Goal: Information Seeking & Learning: Check status

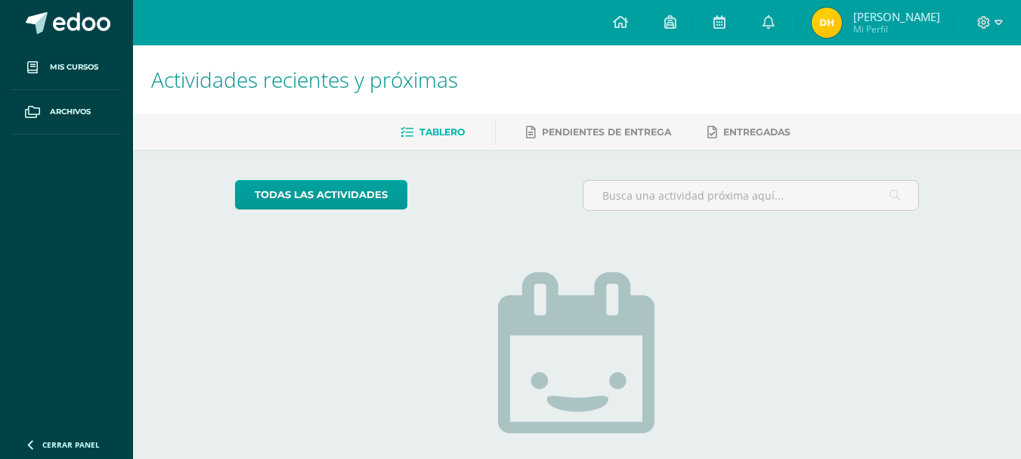
click at [842, 24] on img at bounding box center [827, 23] width 30 height 30
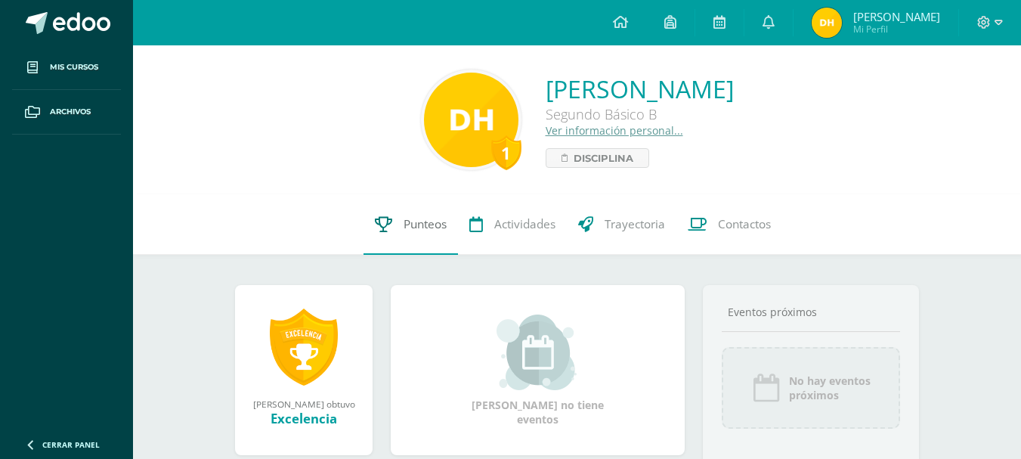
click at [402, 241] on link "Punteos" at bounding box center [411, 224] width 95 height 60
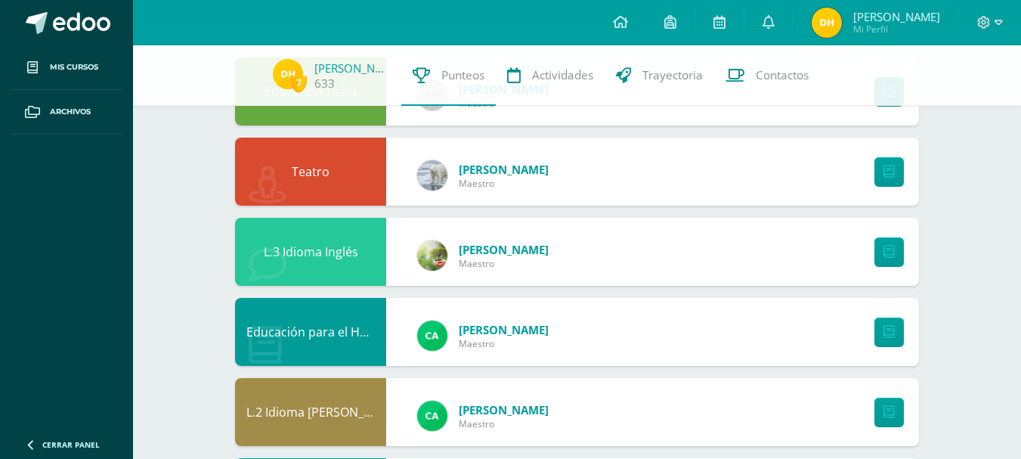
scroll to position [76, 0]
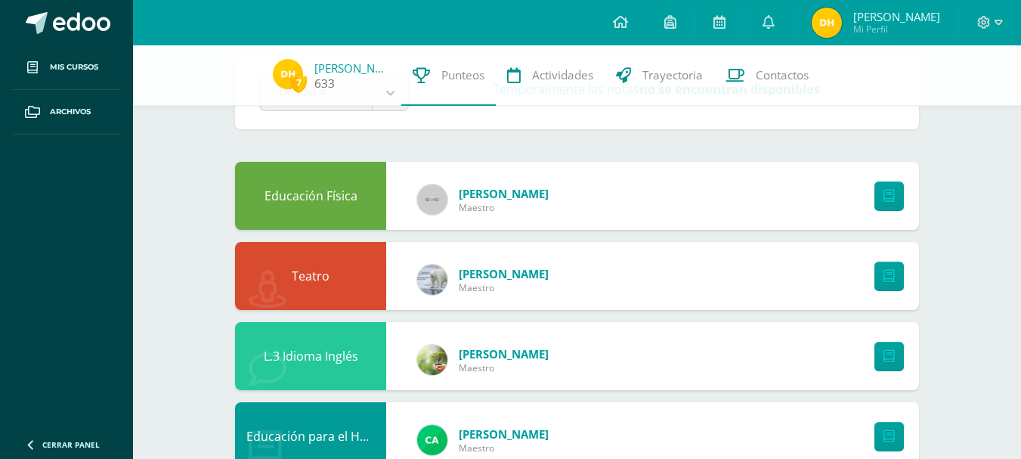
click at [299, 73] on span "7" at bounding box center [298, 82] width 17 height 19
click at [290, 72] on img at bounding box center [288, 74] width 30 height 30
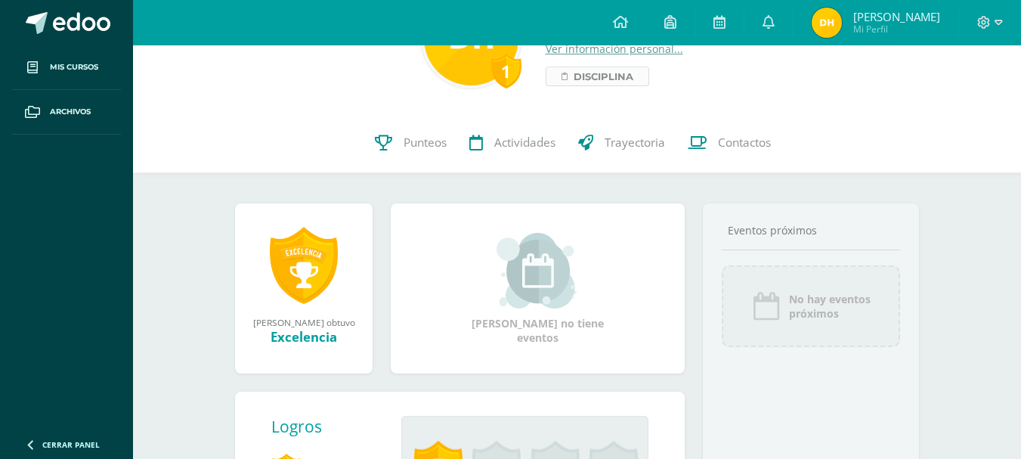
scroll to position [227, 0]
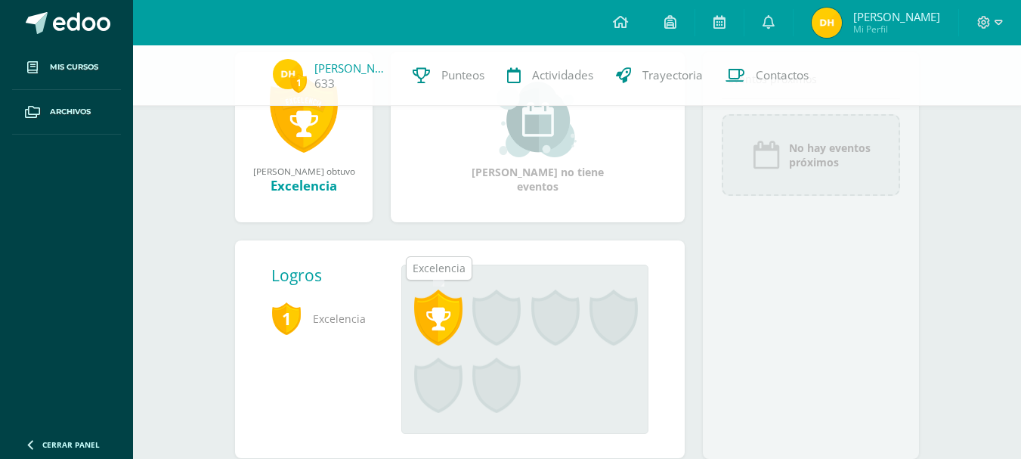
click at [444, 334] on span at bounding box center [438, 318] width 48 height 56
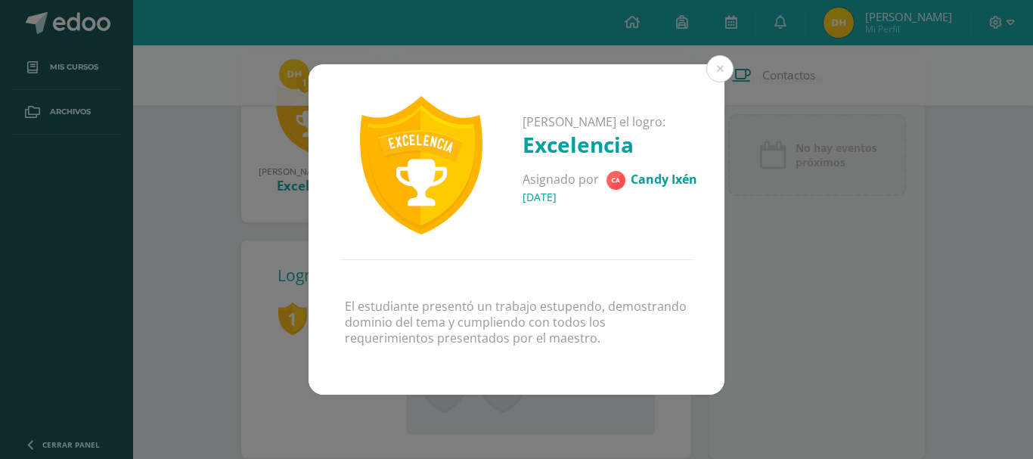
click at [584, 202] on h4 "09 de Marzo del 2025" at bounding box center [609, 197] width 175 height 14
click at [659, 175] on span "Candy Ixén" at bounding box center [664, 178] width 67 height 17
click at [658, 175] on span "Candy Ixén" at bounding box center [664, 178] width 67 height 17
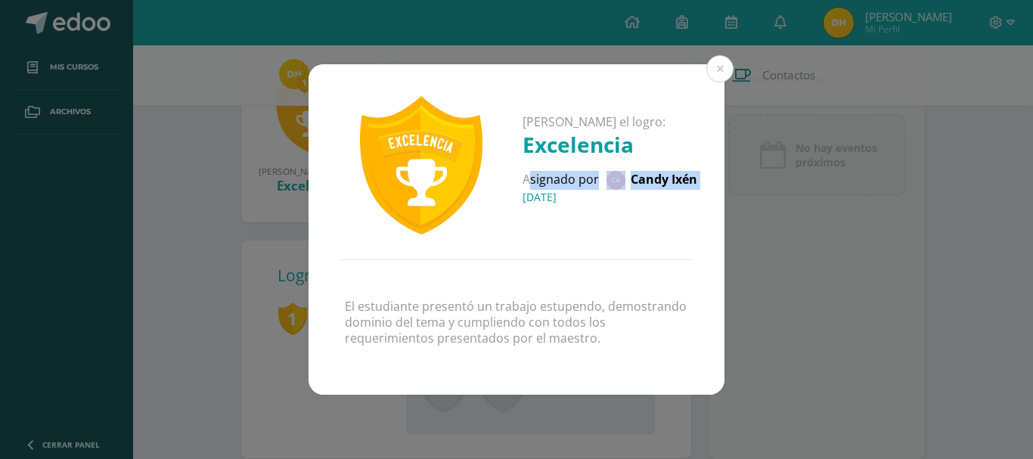
click at [658, 175] on span "Candy Ixén" at bounding box center [664, 178] width 67 height 17
click at [592, 192] on h4 "09 de Marzo del 2025" at bounding box center [609, 197] width 175 height 14
click at [715, 66] on button at bounding box center [719, 68] width 27 height 27
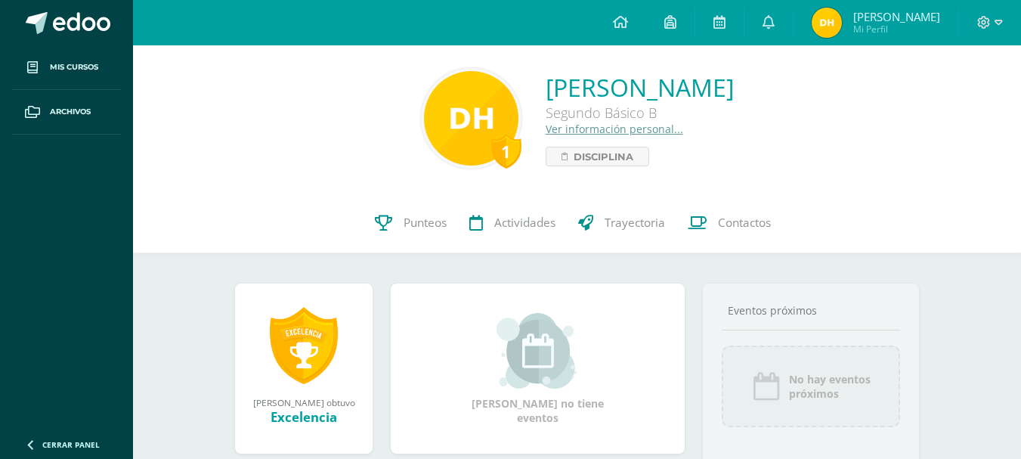
scroll to position [0, 0]
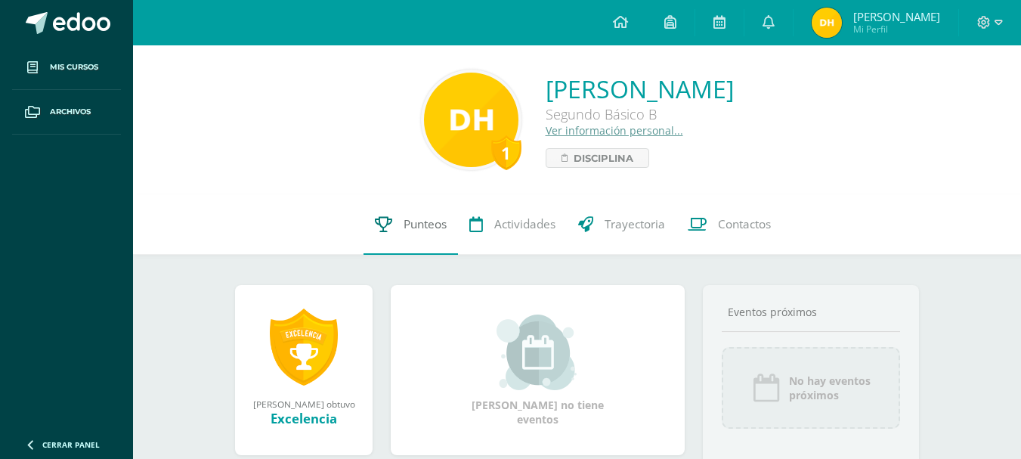
click at [408, 250] on link "Punteos" at bounding box center [411, 224] width 95 height 60
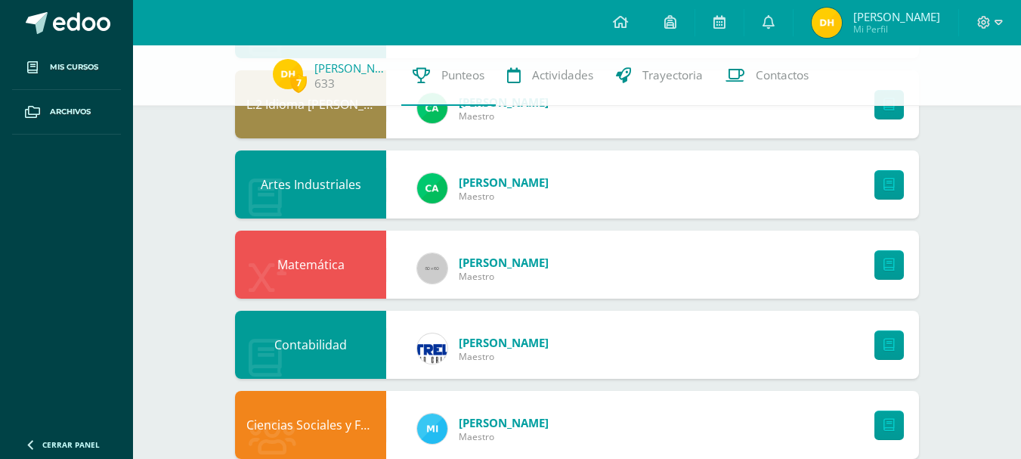
scroll to position [394, 0]
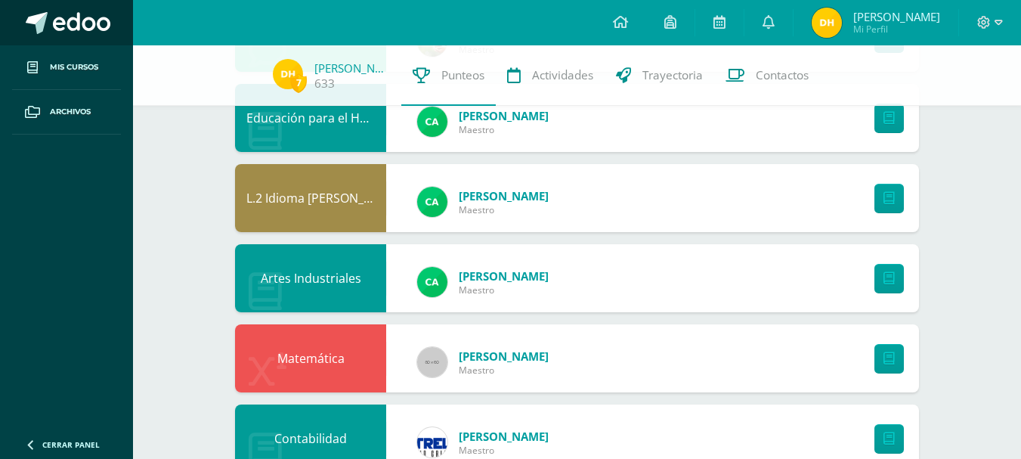
click at [65, 33] on span at bounding box center [81, 23] width 57 height 23
